Goal: Use online tool/utility: Utilize a website feature to perform a specific function

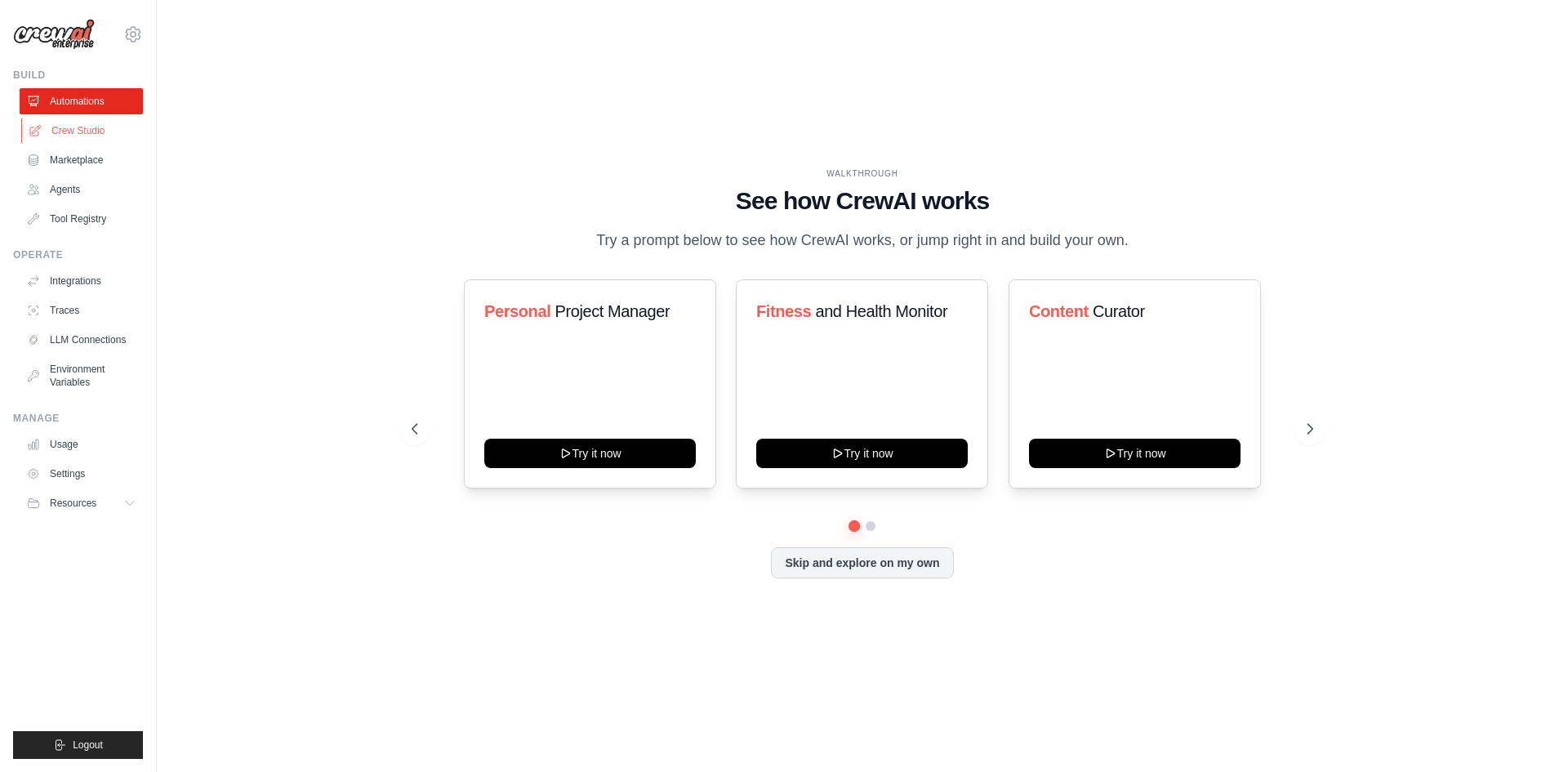
click at [92, 121] on link "Crew Studio" at bounding box center [83, 130] width 123 height 26
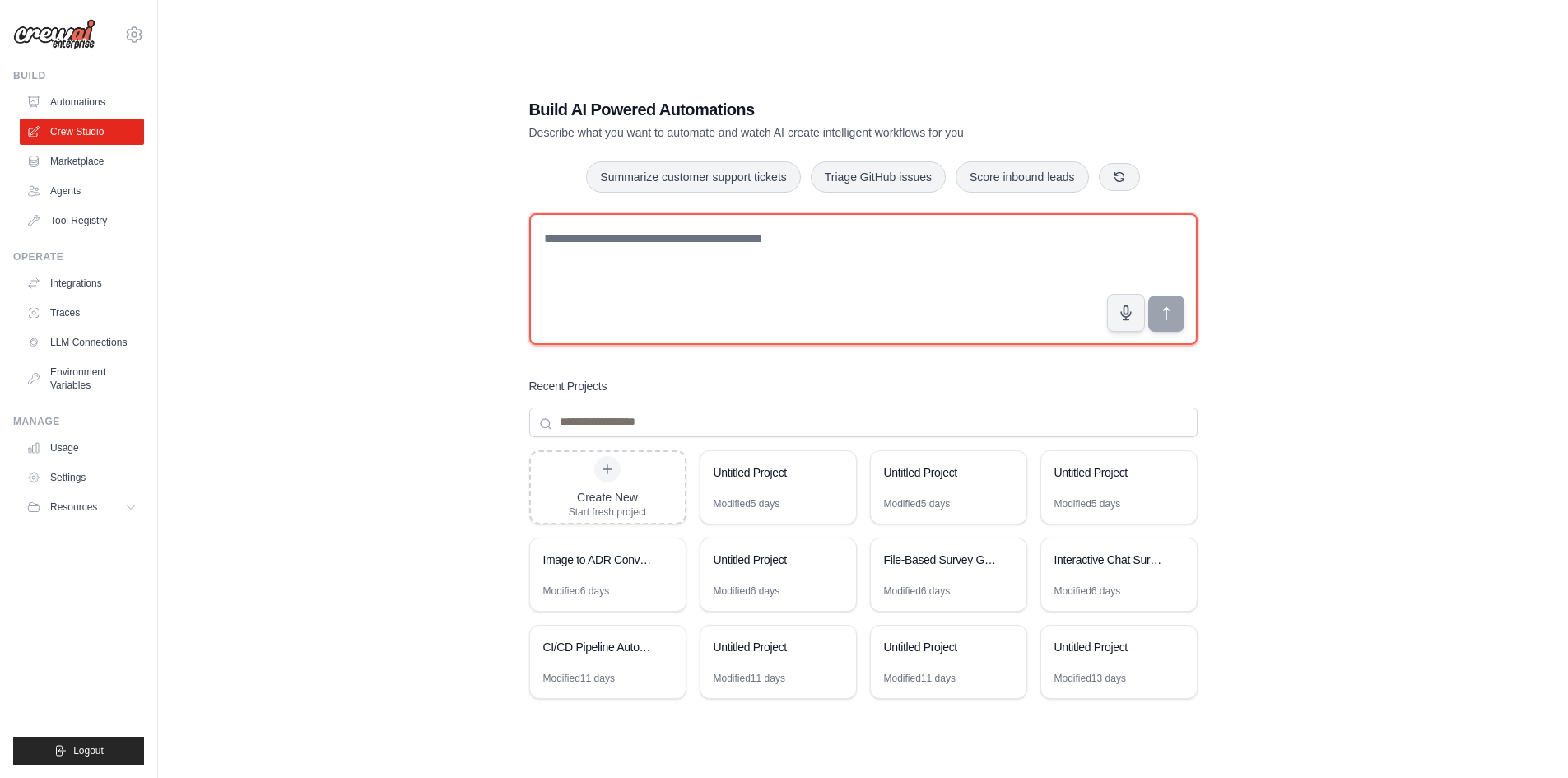
paste textarea "**********"
type textarea "**********"
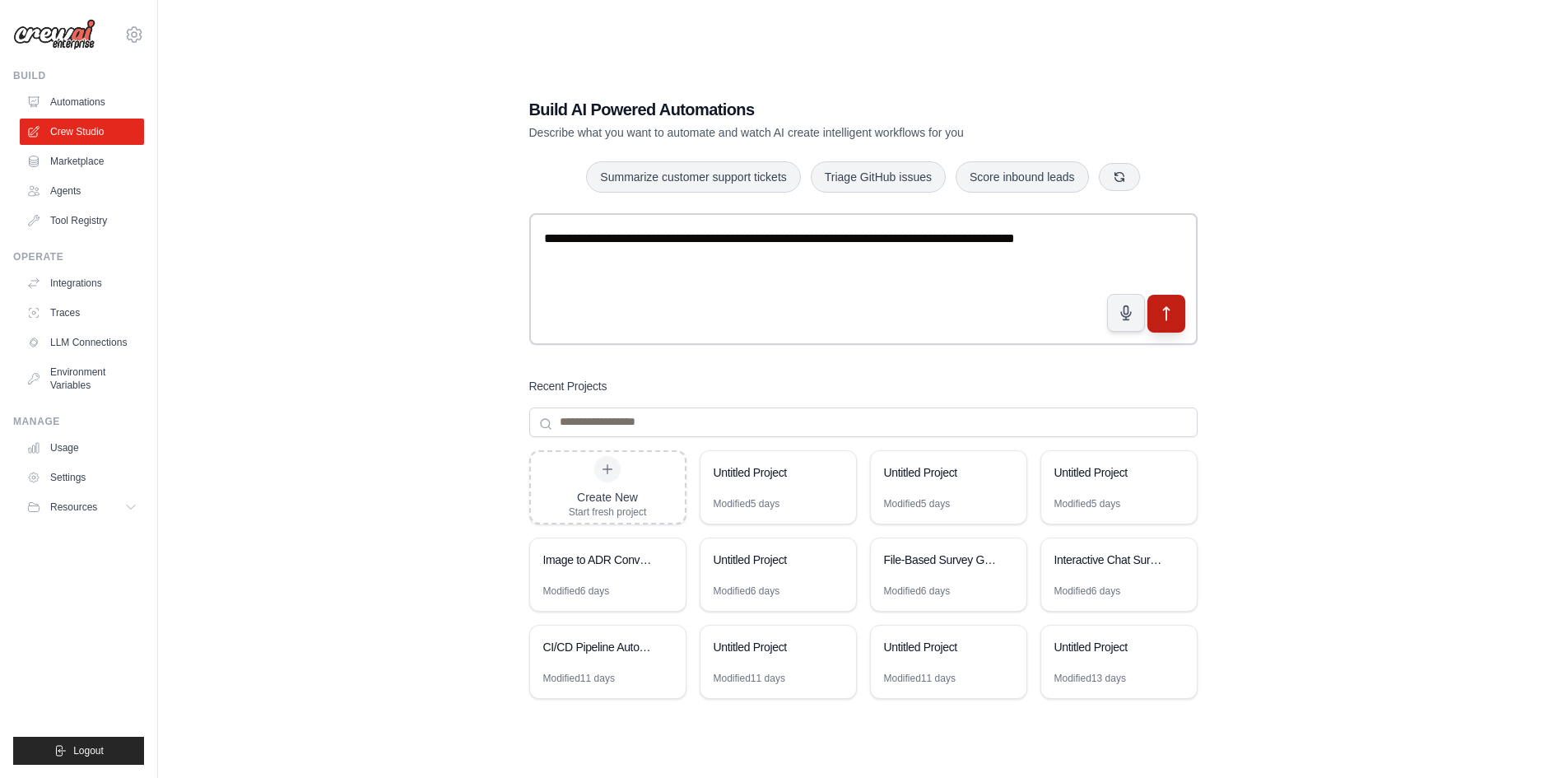
click at [1163, 313] on icon "submit" at bounding box center [1165, 313] width 17 height 17
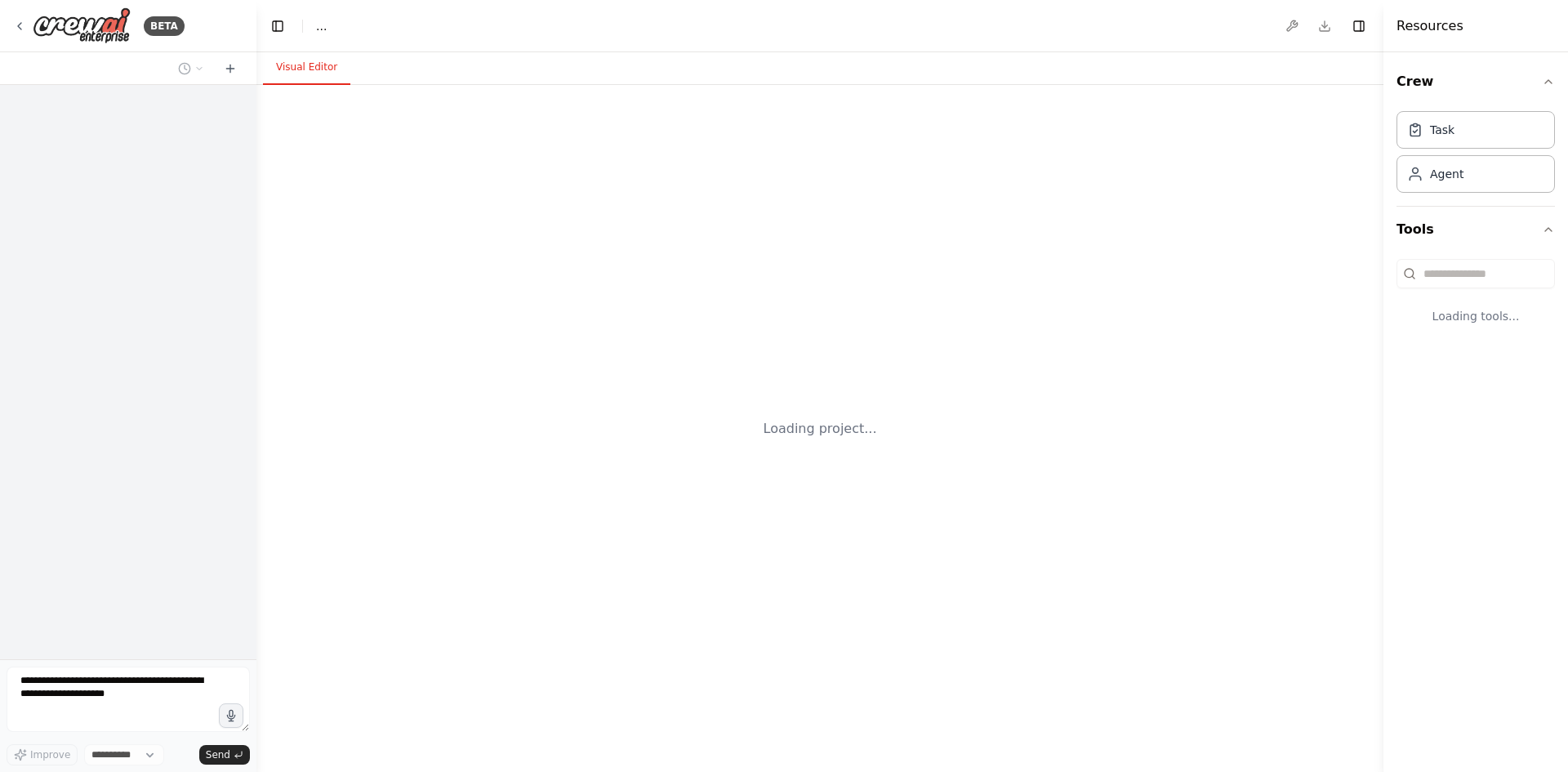
select select "****"
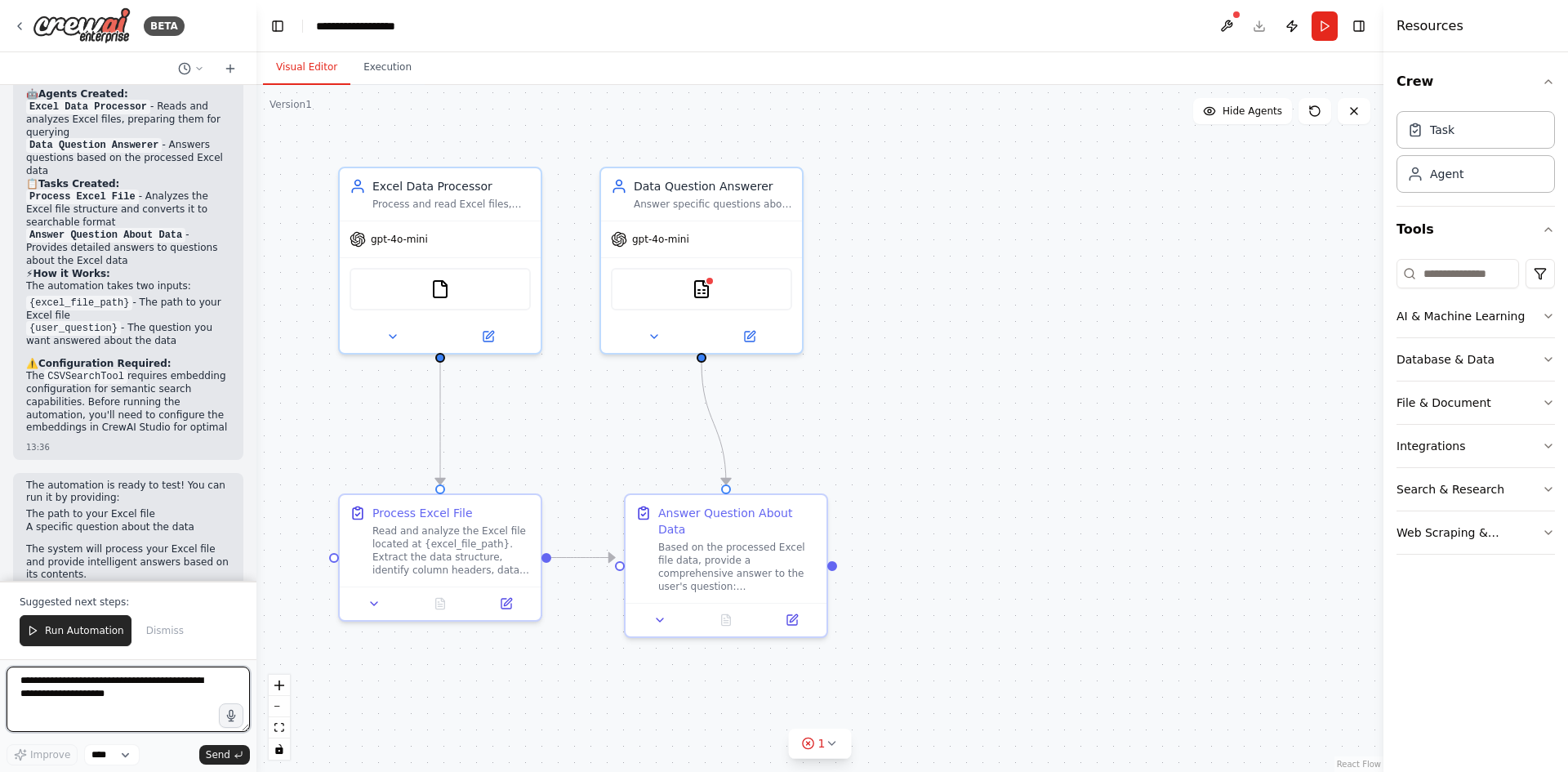
scroll to position [1619, 0]
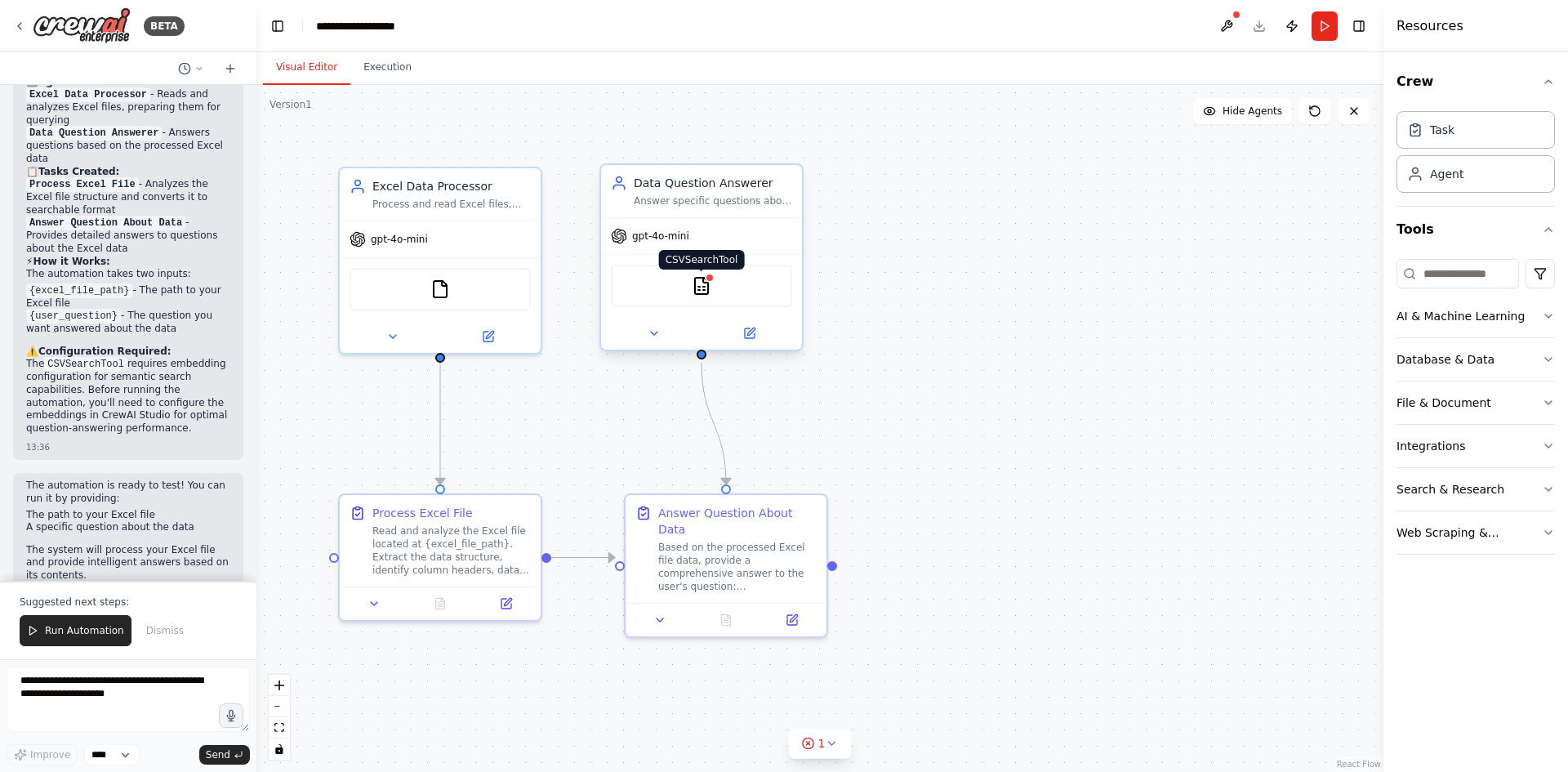
click at [714, 278] on div at bounding box center [710, 277] width 10 height 10
click at [812, 756] on button "1" at bounding box center [821, 743] width 63 height 31
drag, startPoint x: 809, startPoint y: 746, endPoint x: 900, endPoint y: 653, distance: 130.1
click at [814, 741] on span "Tool CSVSearchTool requires embedding configuration" at bounding box center [830, 741] width 265 height 13
click at [703, 292] on img at bounding box center [702, 286] width 20 height 20
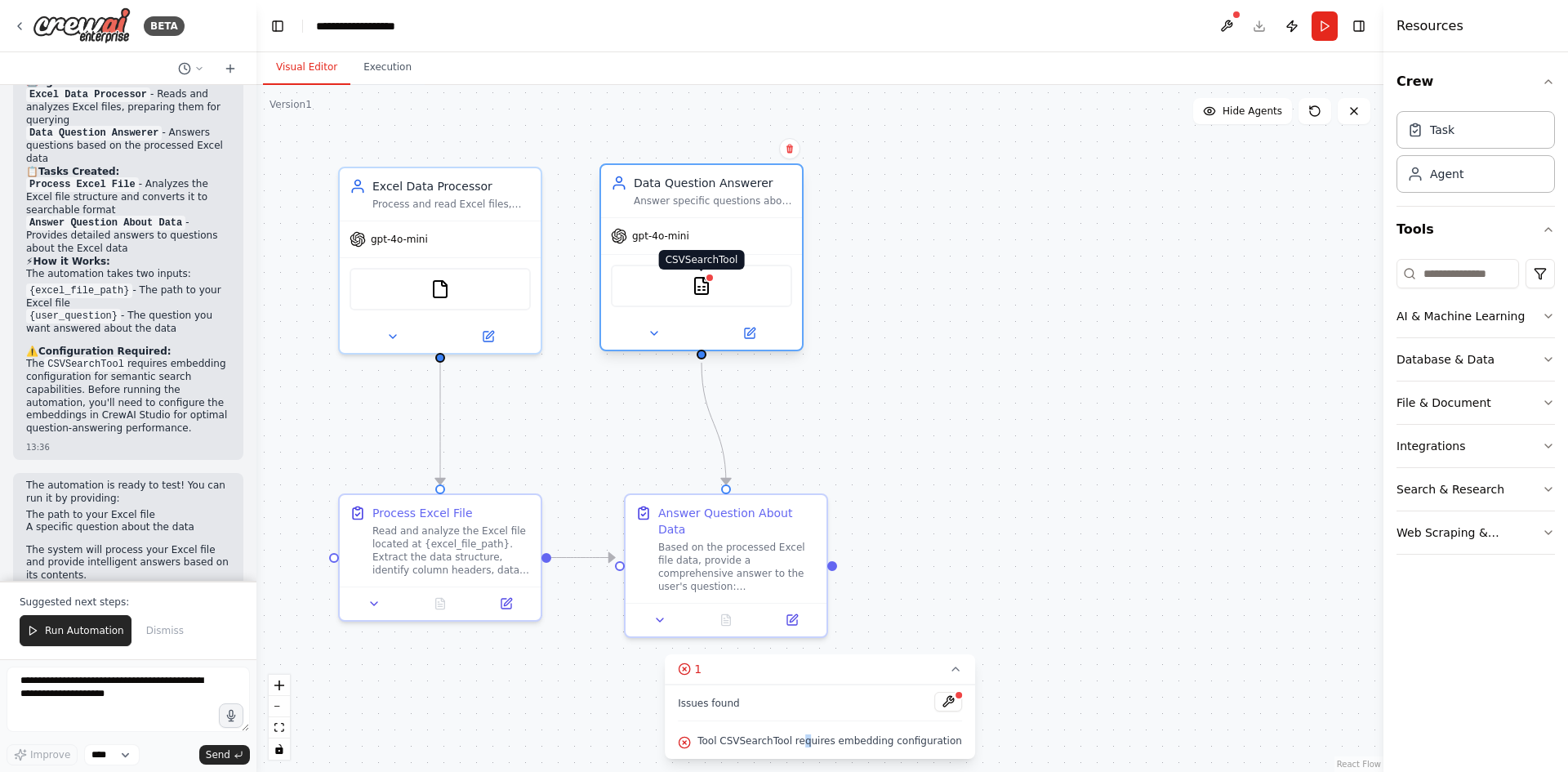
click at [708, 282] on div at bounding box center [710, 277] width 10 height 10
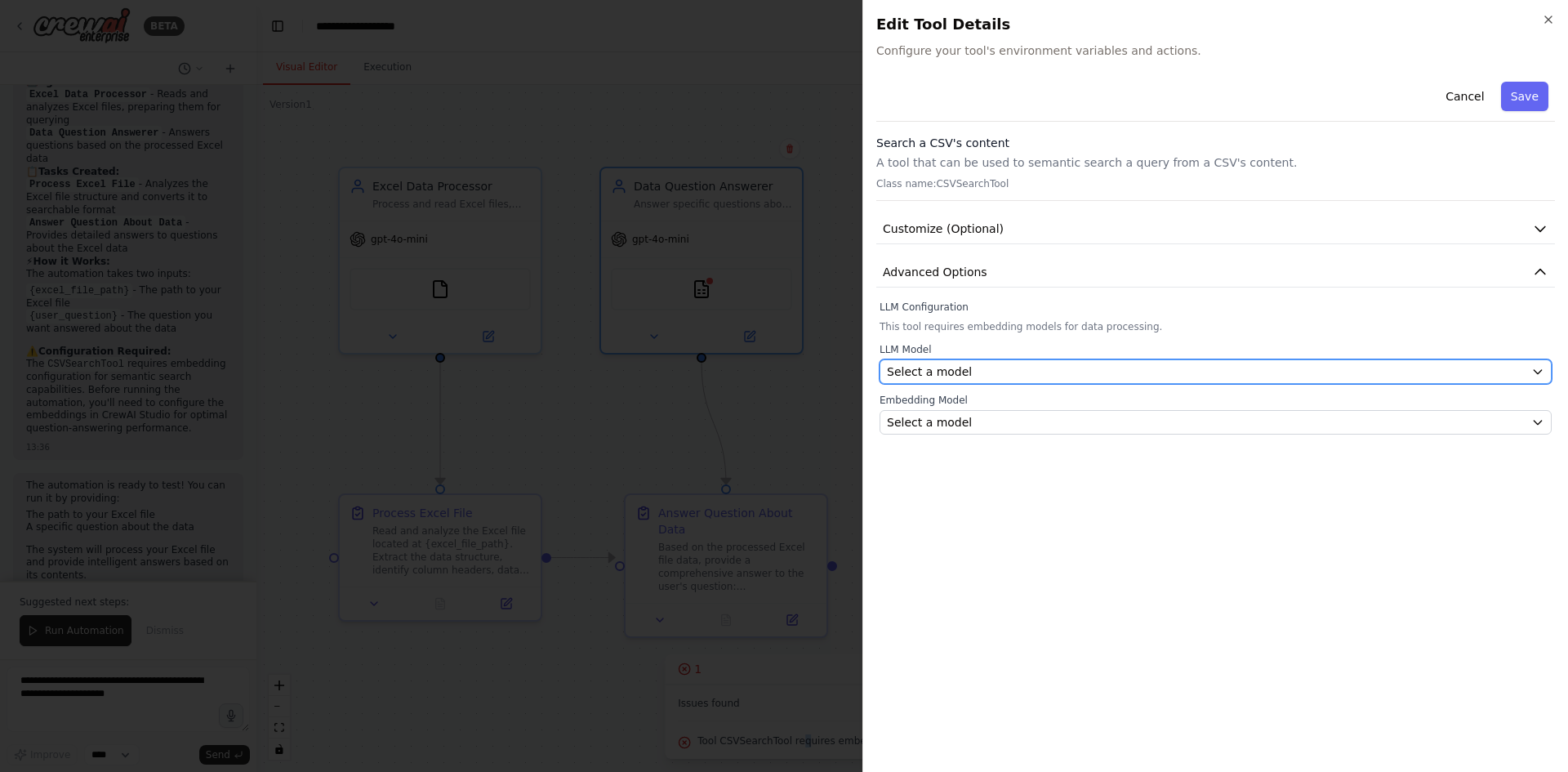
click at [965, 373] on div "Select a model" at bounding box center [1206, 372] width 638 height 17
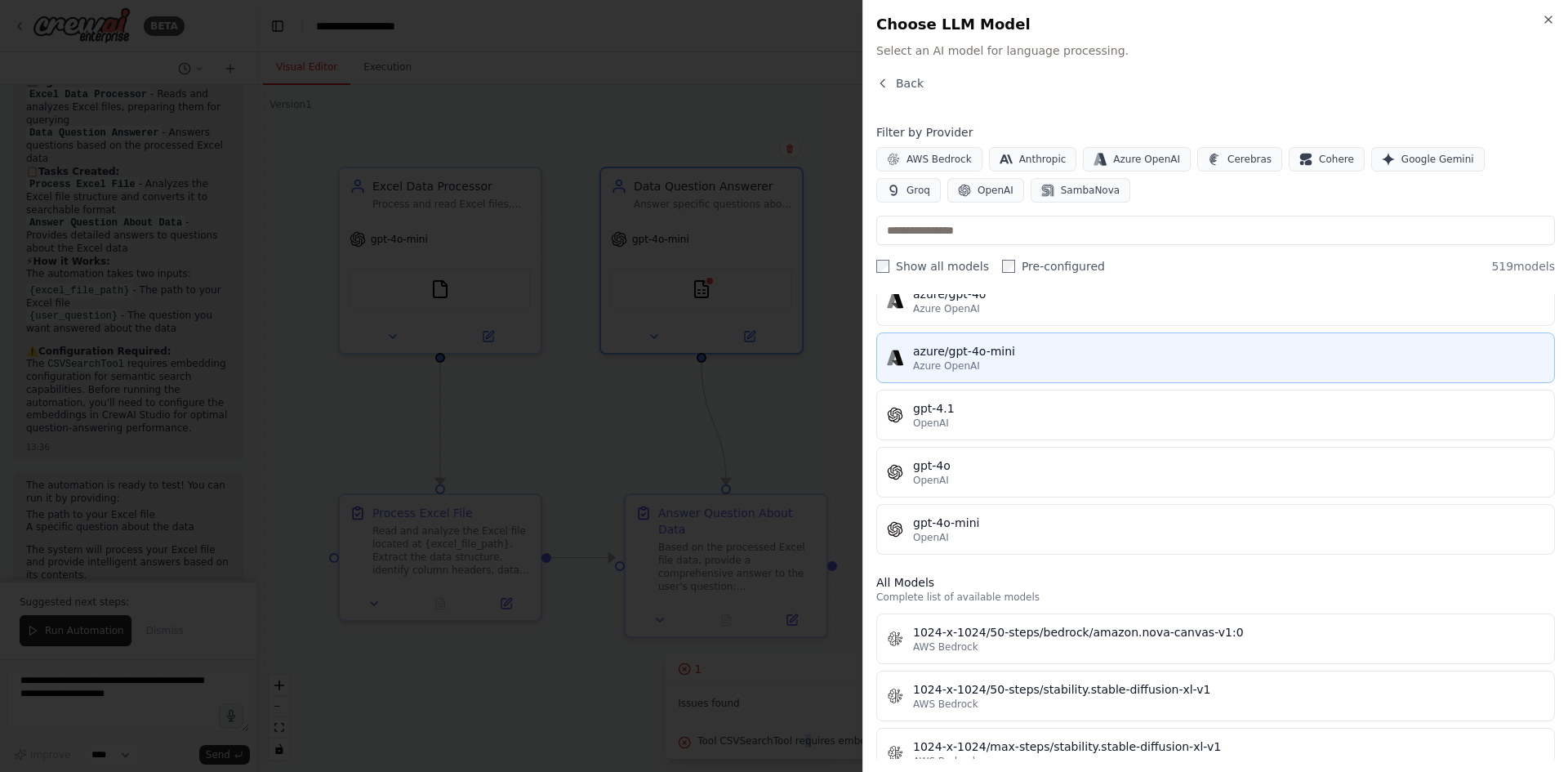
scroll to position [163, 0]
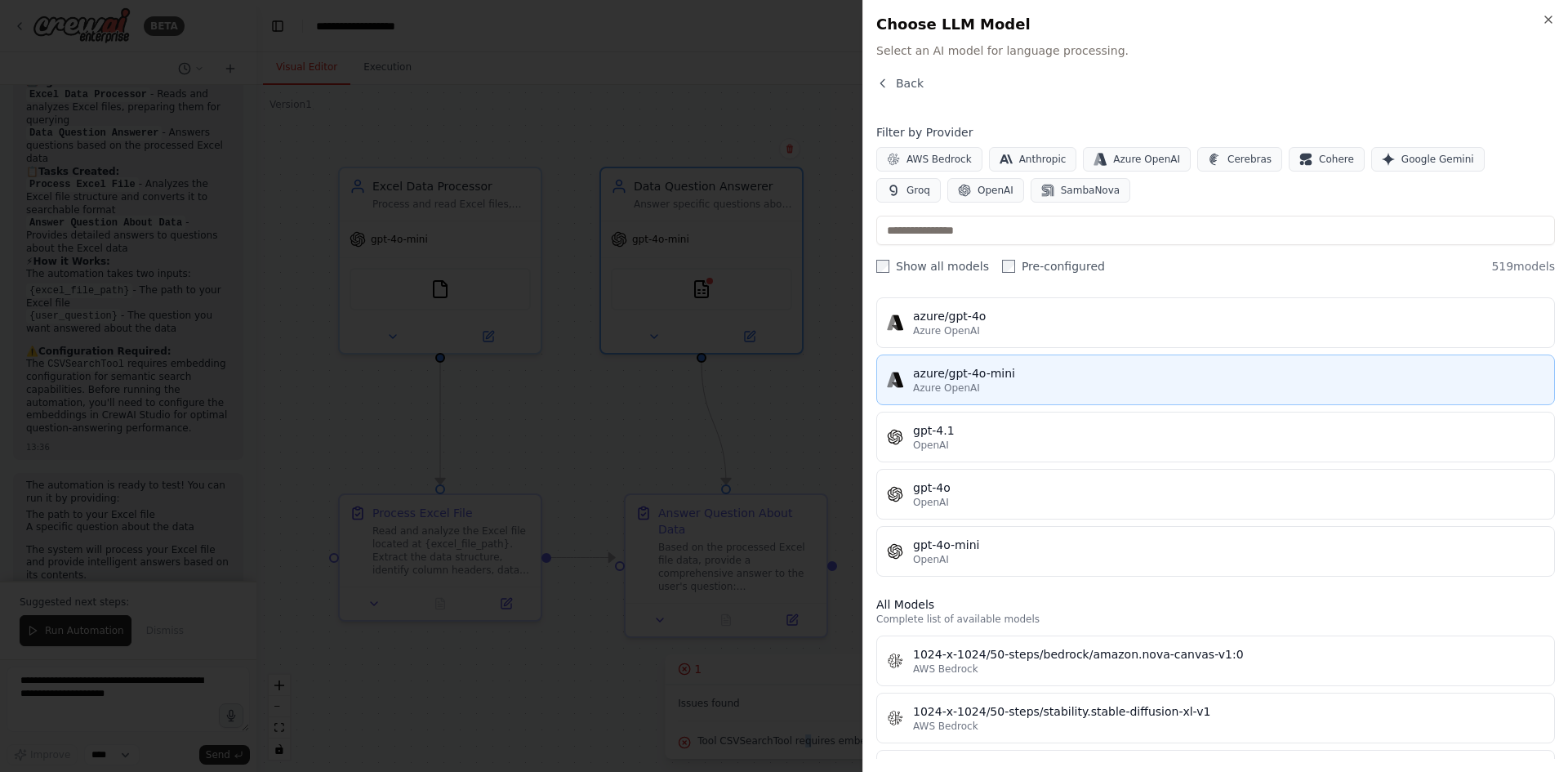
click at [1055, 382] on div "Azure OpenAI" at bounding box center [1229, 388] width 632 height 13
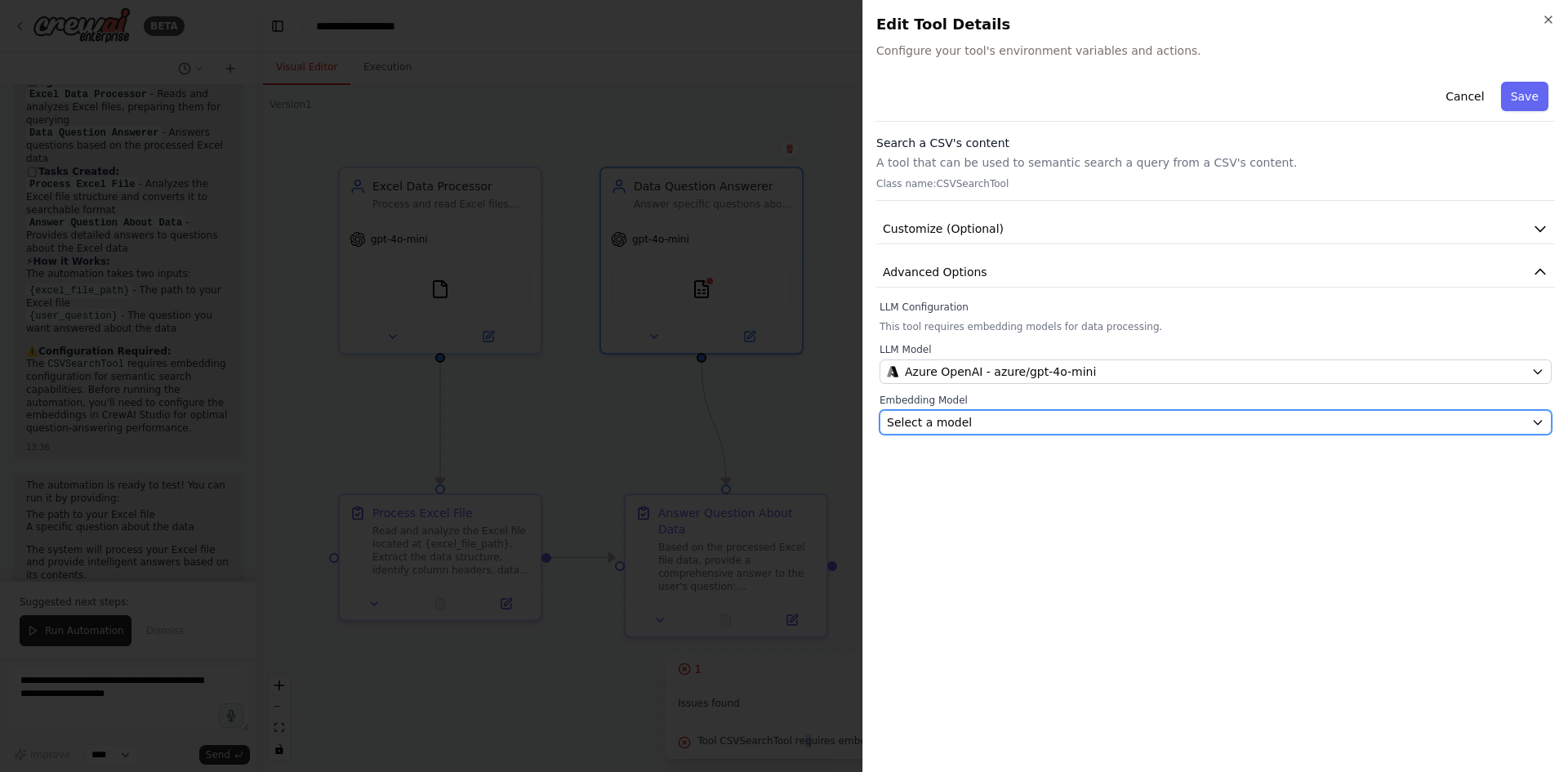
click at [1086, 425] on div "Select a model" at bounding box center [1206, 423] width 638 height 17
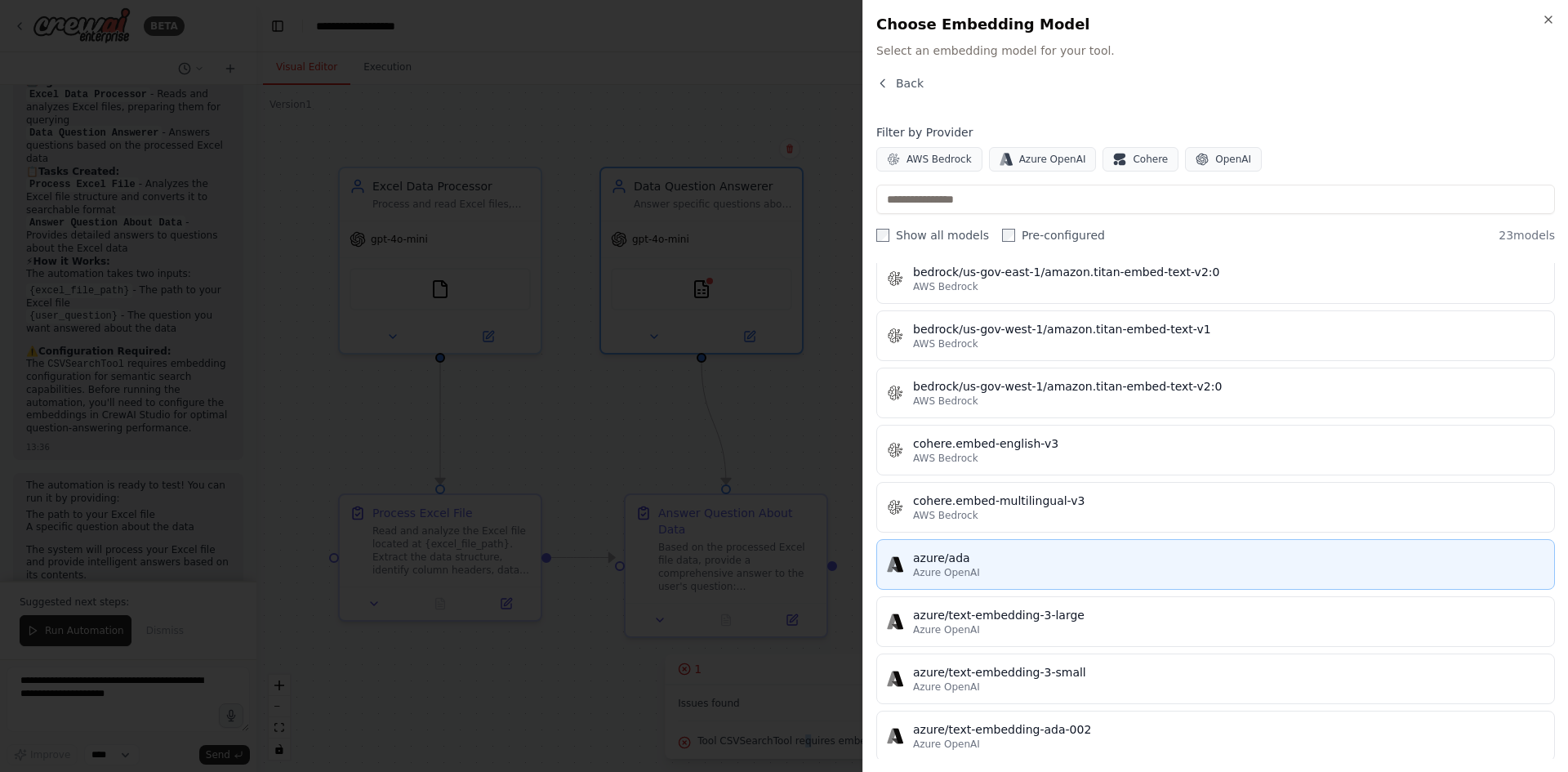
scroll to position [327, 0]
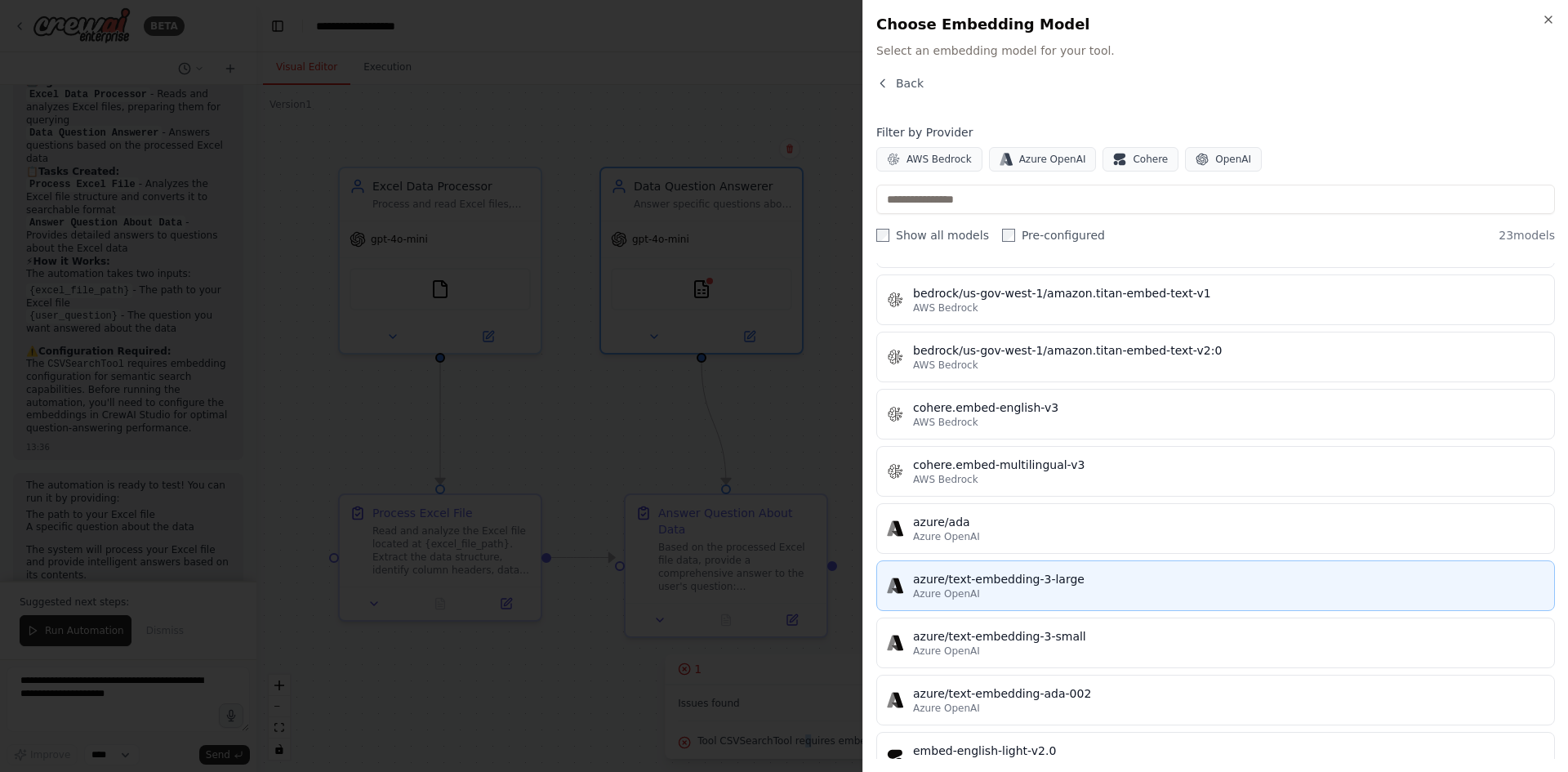
click at [1040, 592] on div "Azure OpenAI" at bounding box center [1229, 594] width 632 height 13
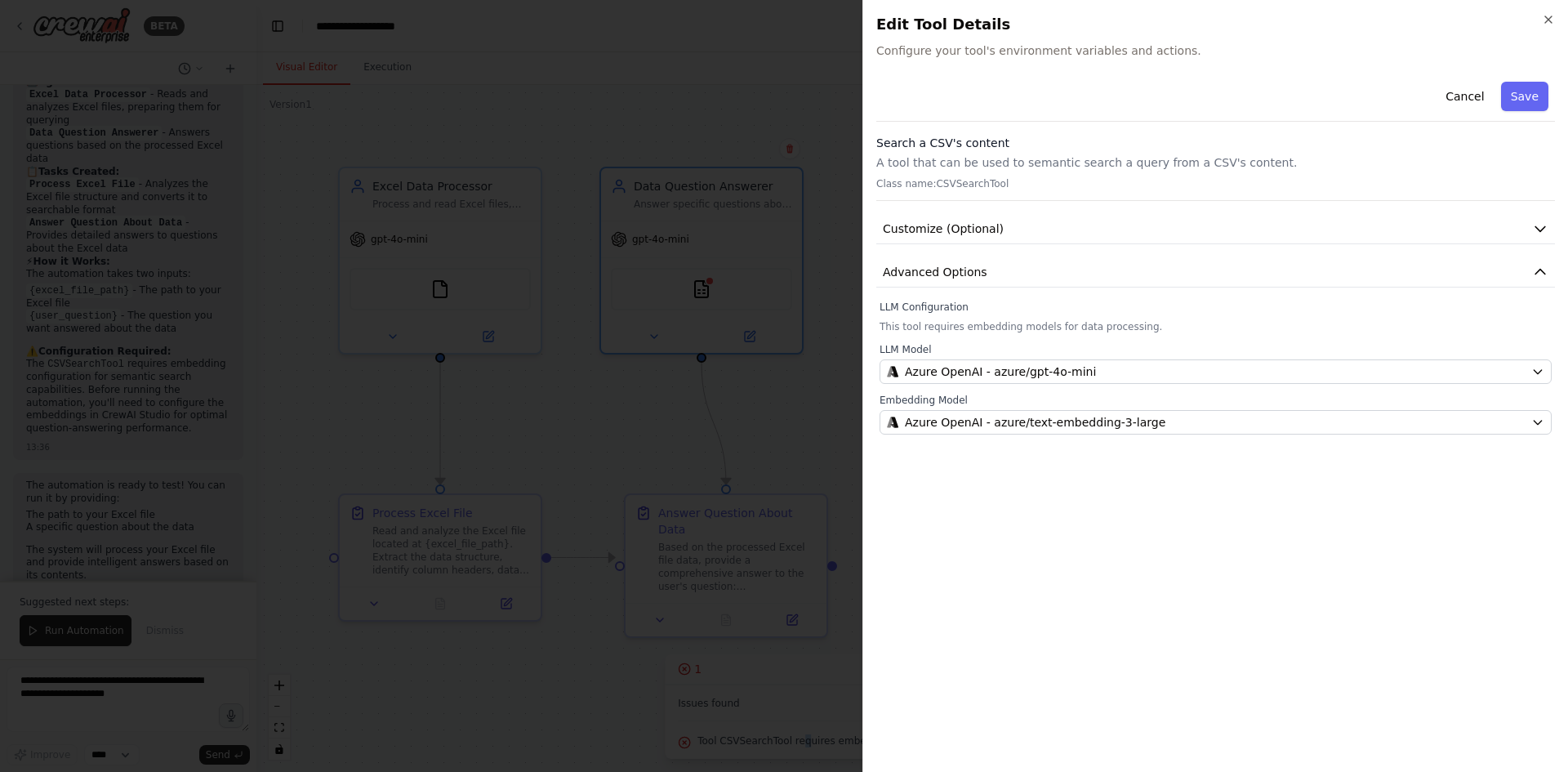
drag, startPoint x: 1528, startPoint y: 100, endPoint x: 1523, endPoint y: 121, distance: 21.6
click at [1528, 102] on button "Save" at bounding box center [1524, 97] width 47 height 30
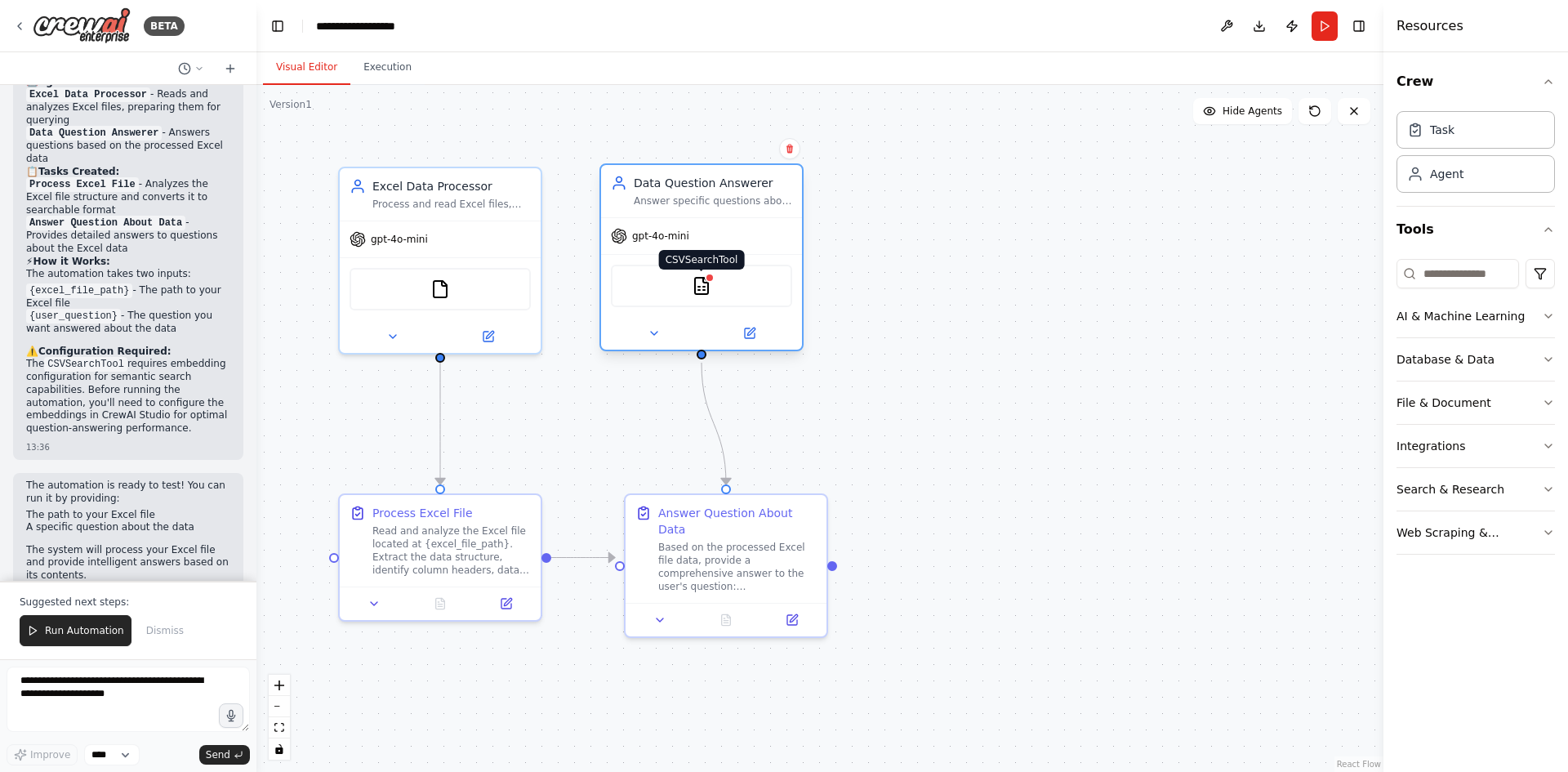
click at [706, 280] on div at bounding box center [710, 277] width 10 height 10
click at [712, 278] on div at bounding box center [710, 277] width 10 height 10
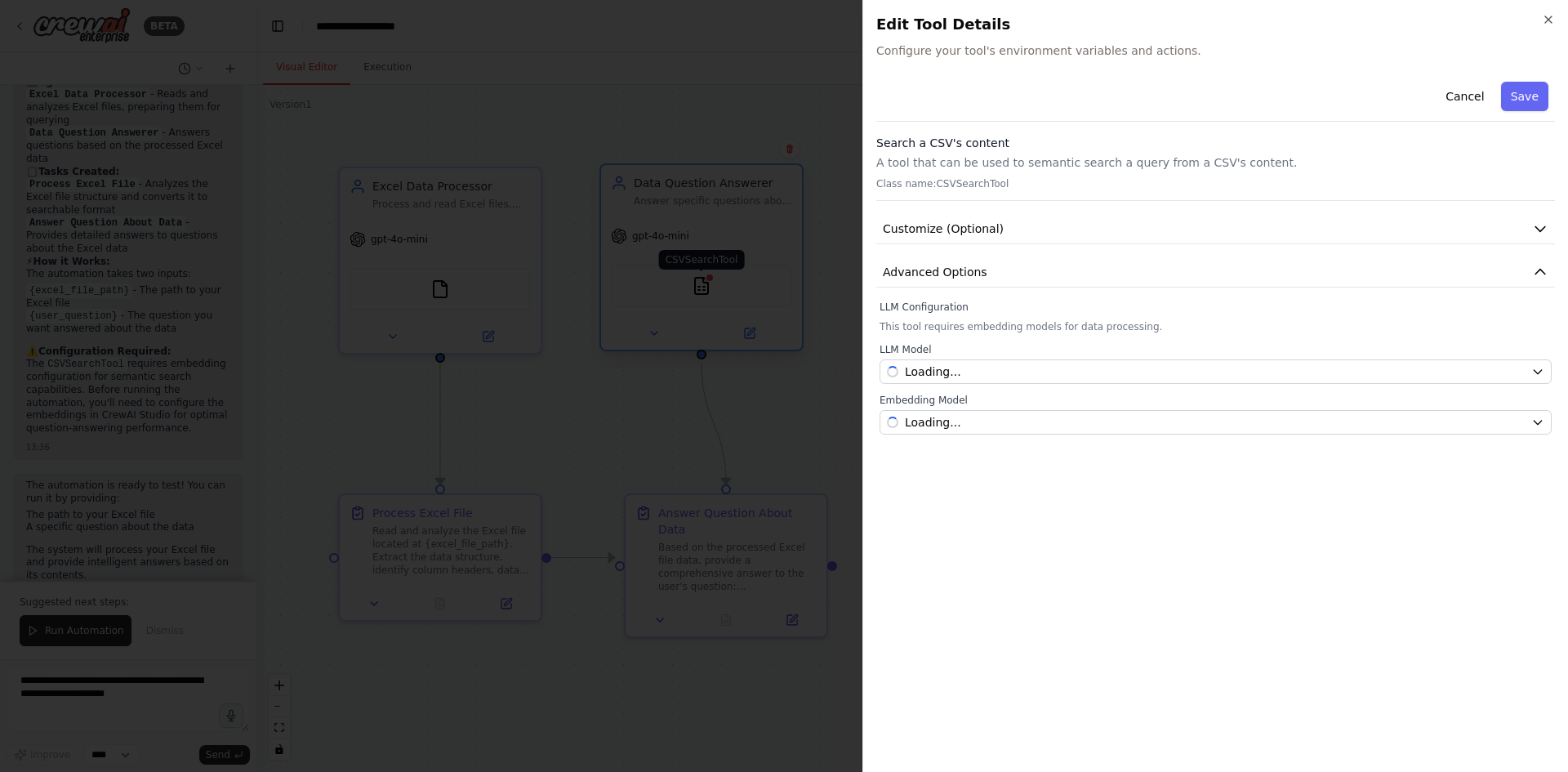
click at [712, 278] on div at bounding box center [784, 386] width 1568 height 772
click at [1526, 107] on button "Save" at bounding box center [1524, 97] width 47 height 30
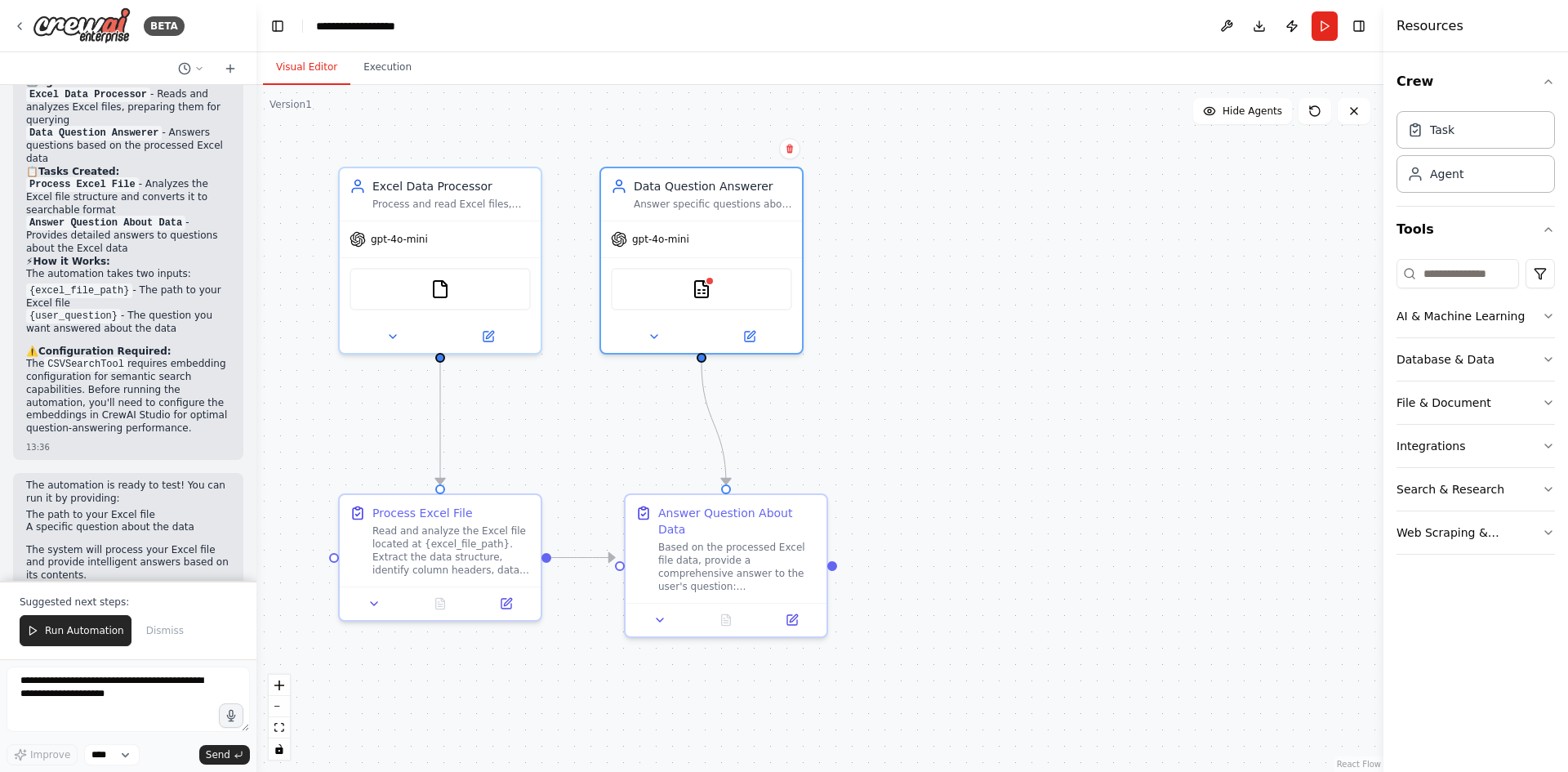
click at [964, 235] on div ".deletable-edge-delete-btn { width: 20px; height: 20px; border: 0px solid #ffff…" at bounding box center [820, 429] width 1127 height 687
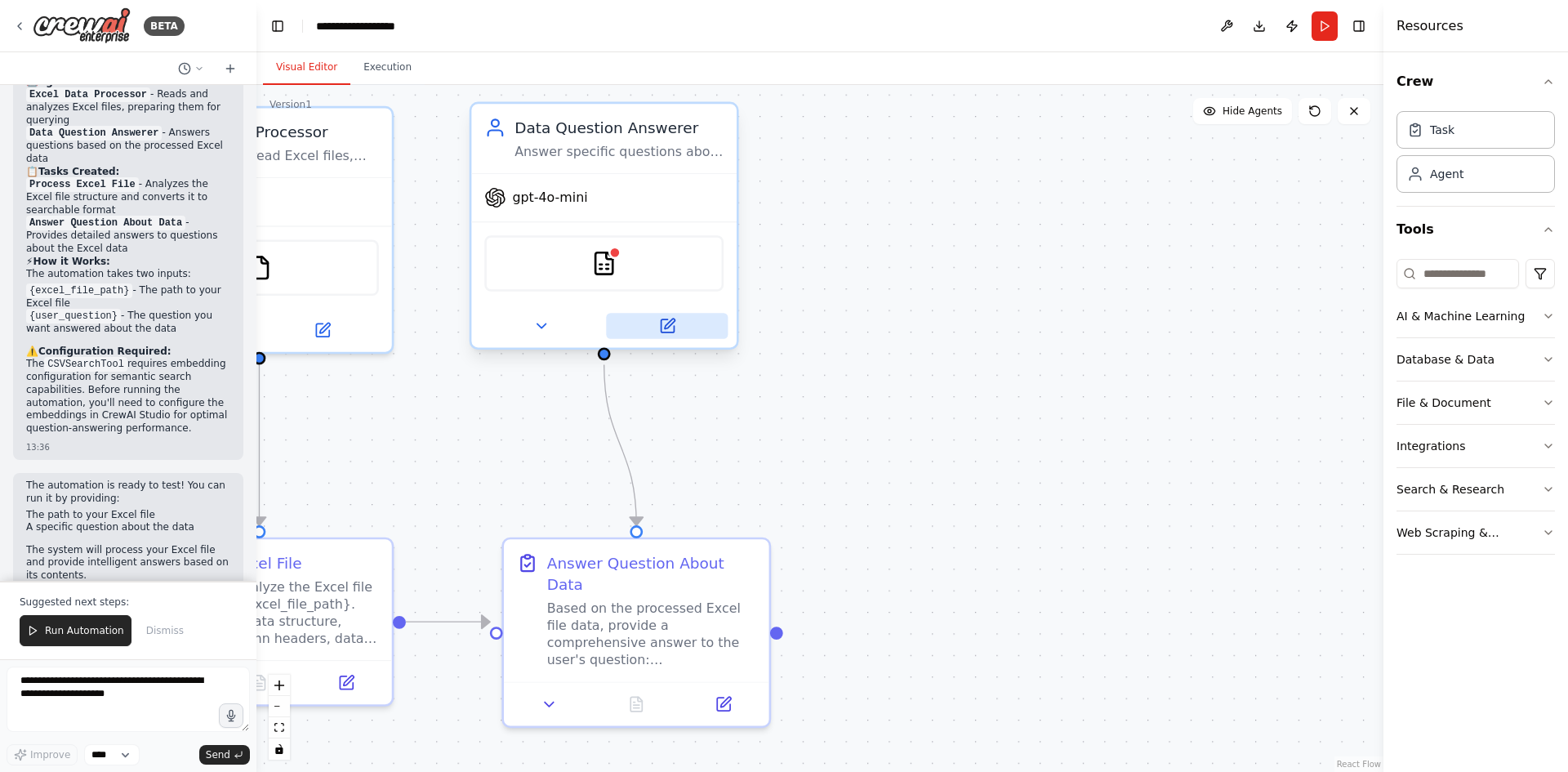
click at [671, 336] on button at bounding box center [666, 326] width 121 height 26
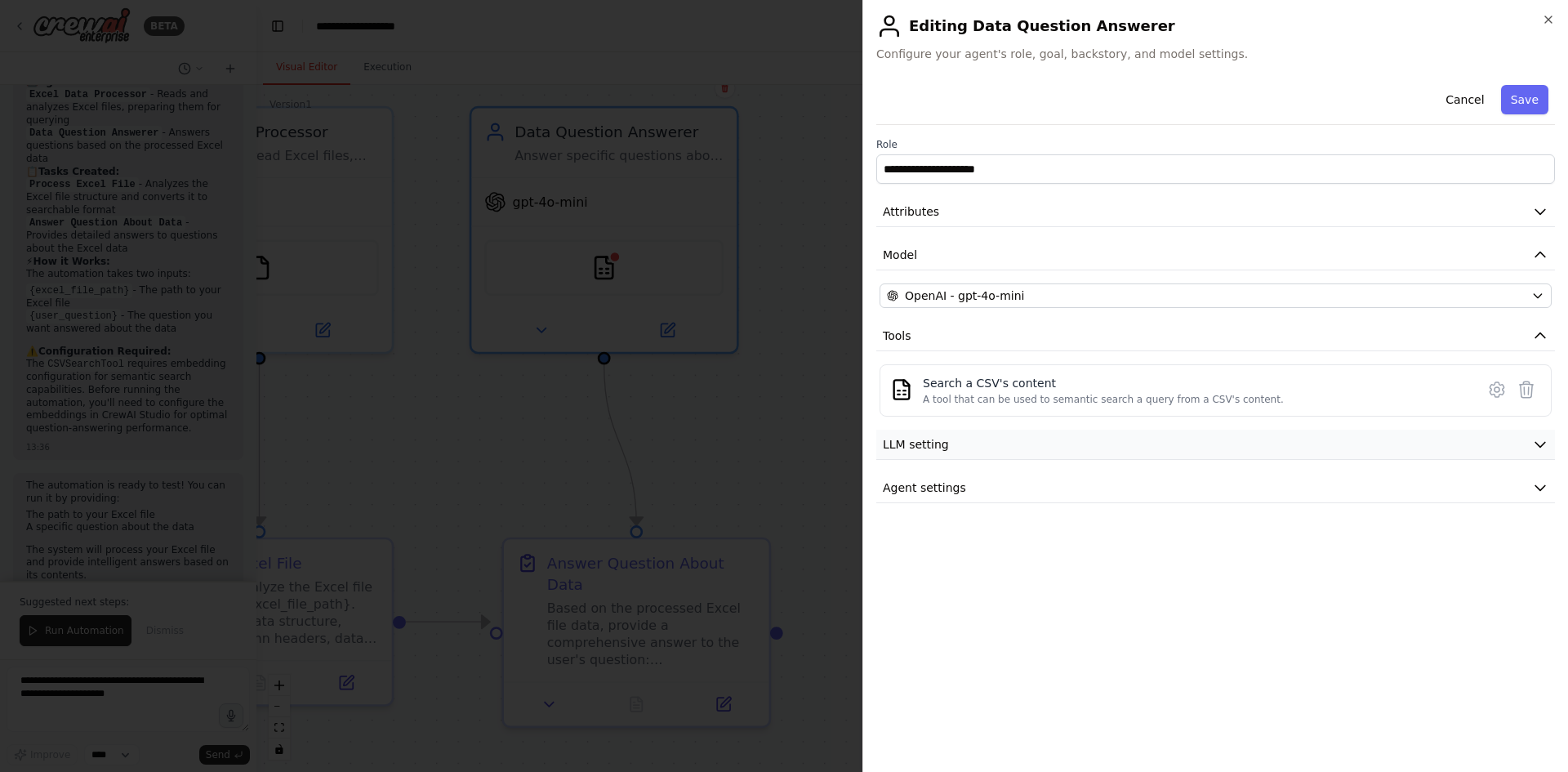
click at [959, 440] on button "LLM setting" at bounding box center [1215, 444] width 679 height 31
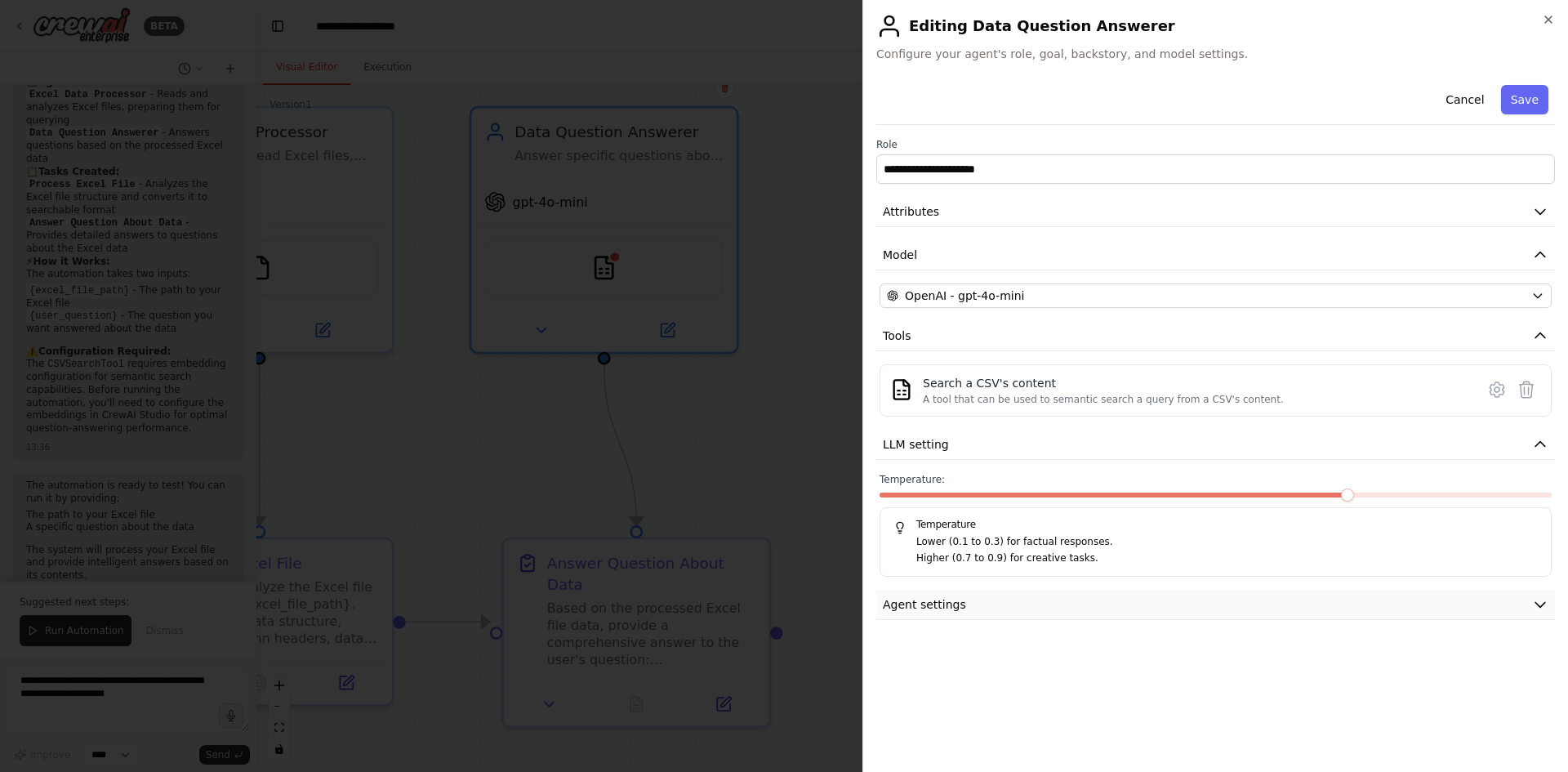
click at [1027, 604] on button "Agent settings" at bounding box center [1215, 604] width 679 height 31
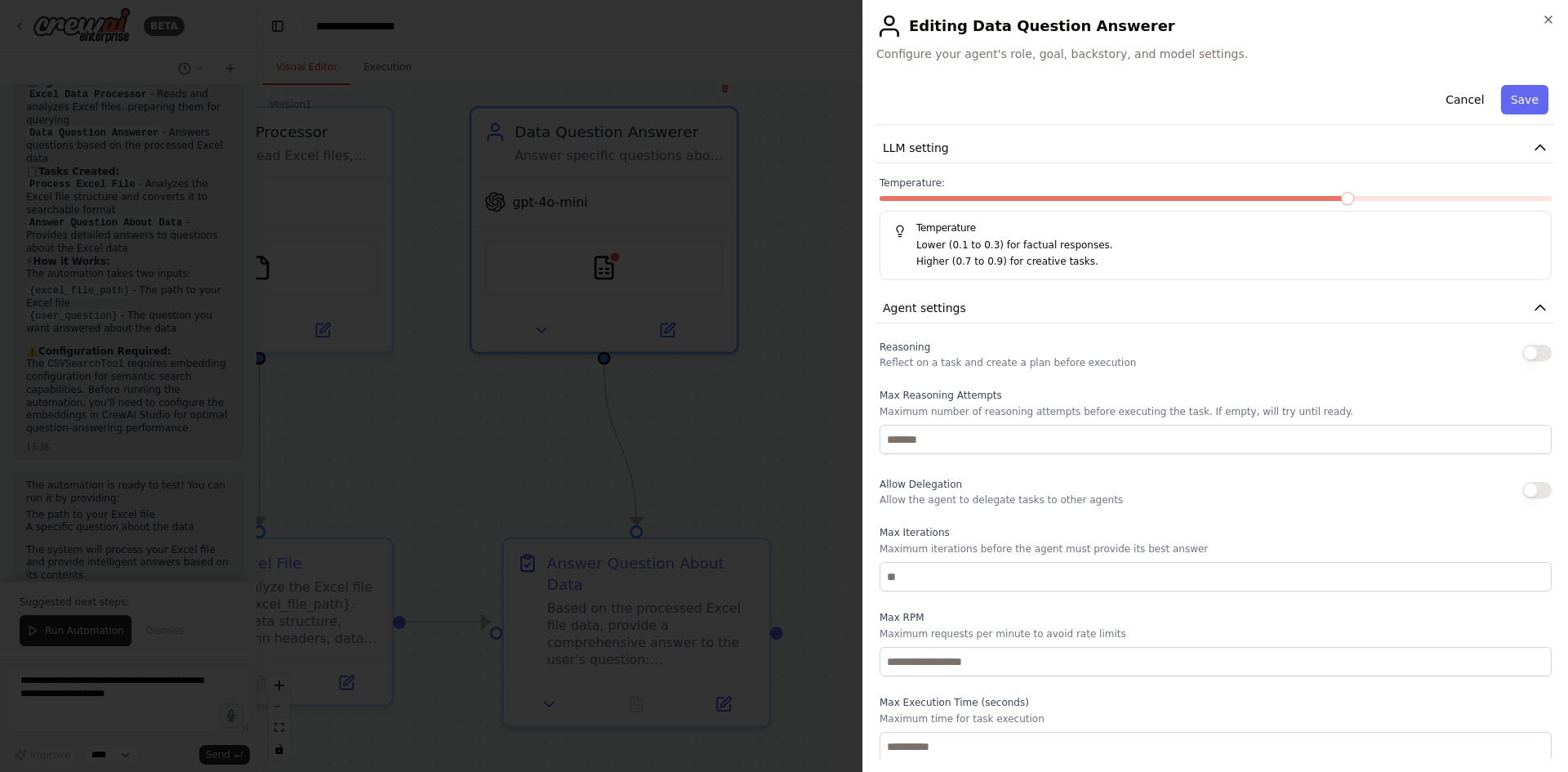
scroll to position [299, 0]
click at [1509, 101] on button "Save" at bounding box center [1524, 100] width 47 height 30
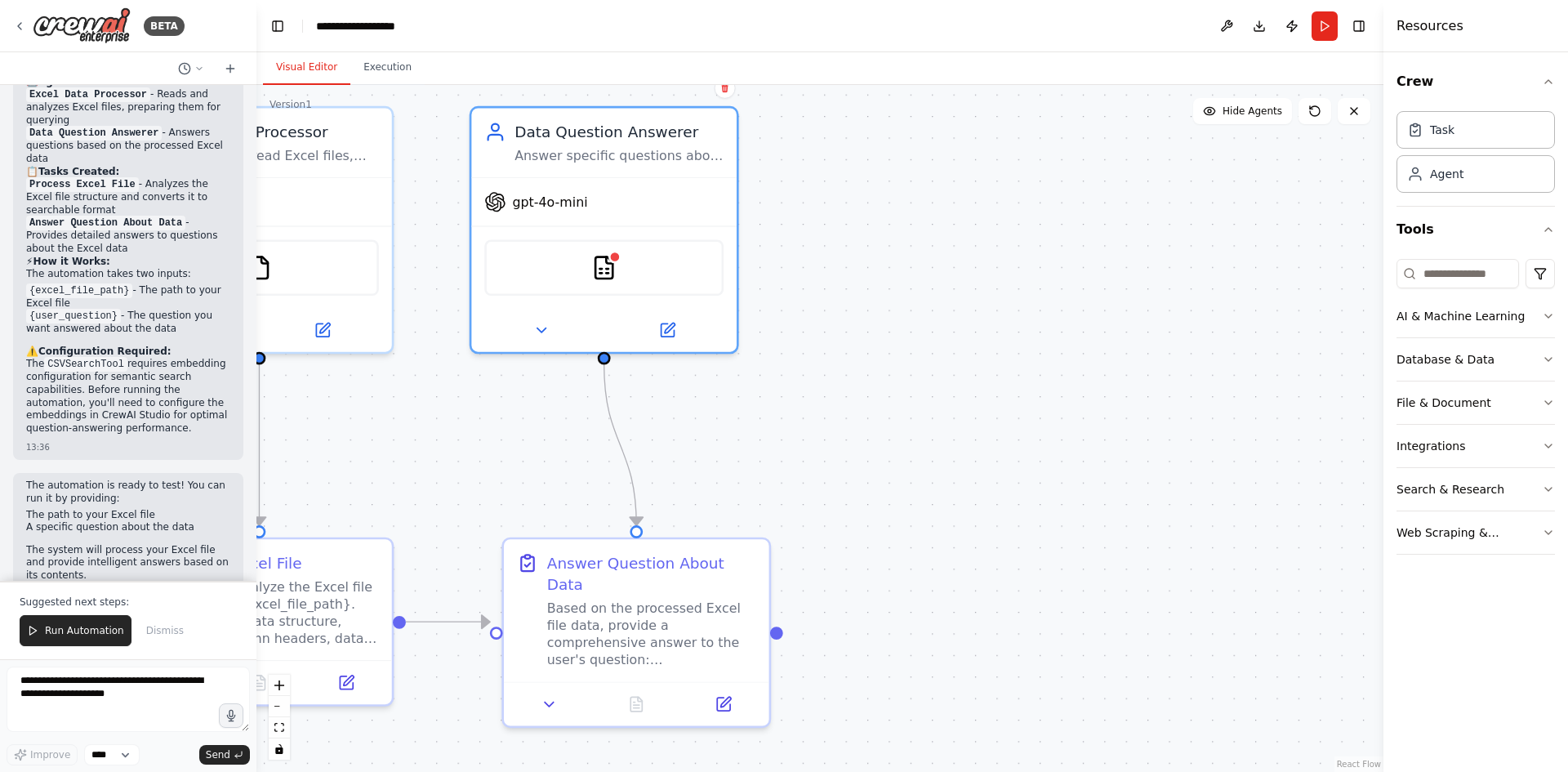
drag, startPoint x: 1258, startPoint y: 24, endPoint x: 1254, endPoint y: 31, distance: 8.1
click at [1258, 25] on button "Download" at bounding box center [1260, 26] width 26 height 30
